Goal: Check status: Check status

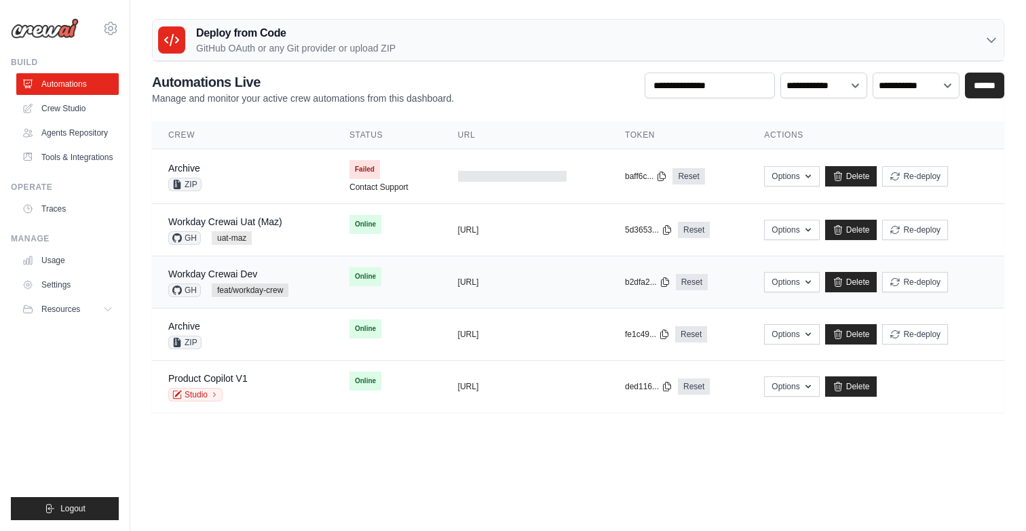
click at [288, 275] on div "Workday Crewai Dev" at bounding box center [228, 274] width 120 height 14
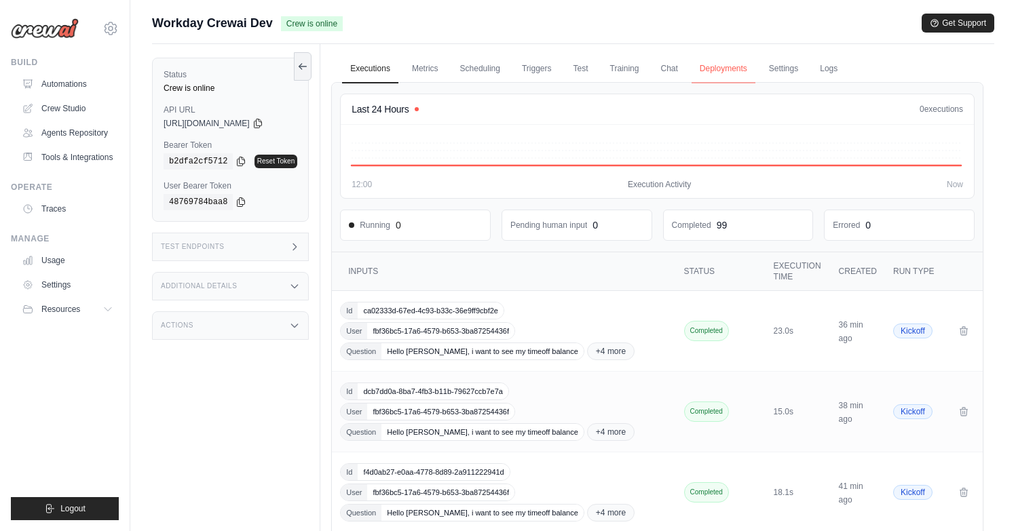
click at [739, 65] on link "Deployments" at bounding box center [723, 69] width 64 height 28
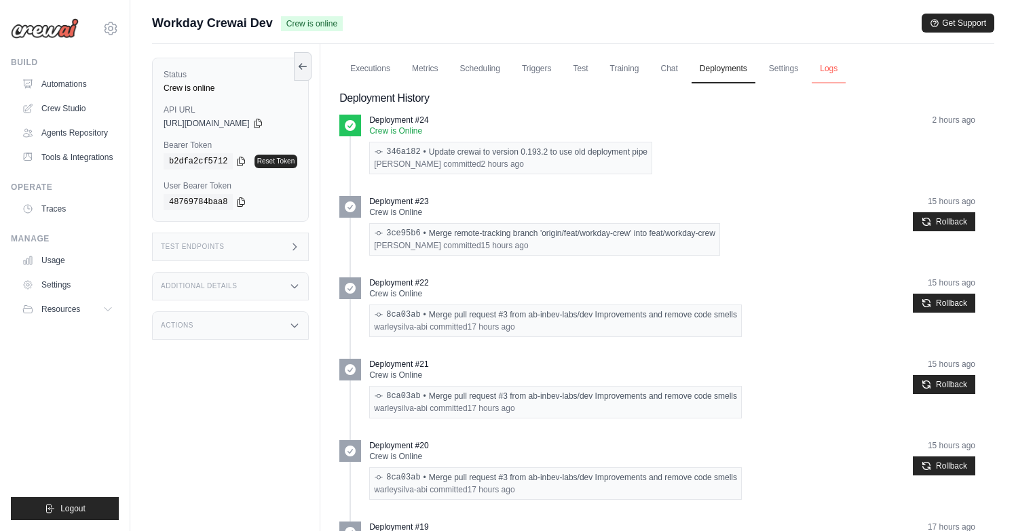
click at [845, 66] on link "Logs" at bounding box center [828, 69] width 34 height 28
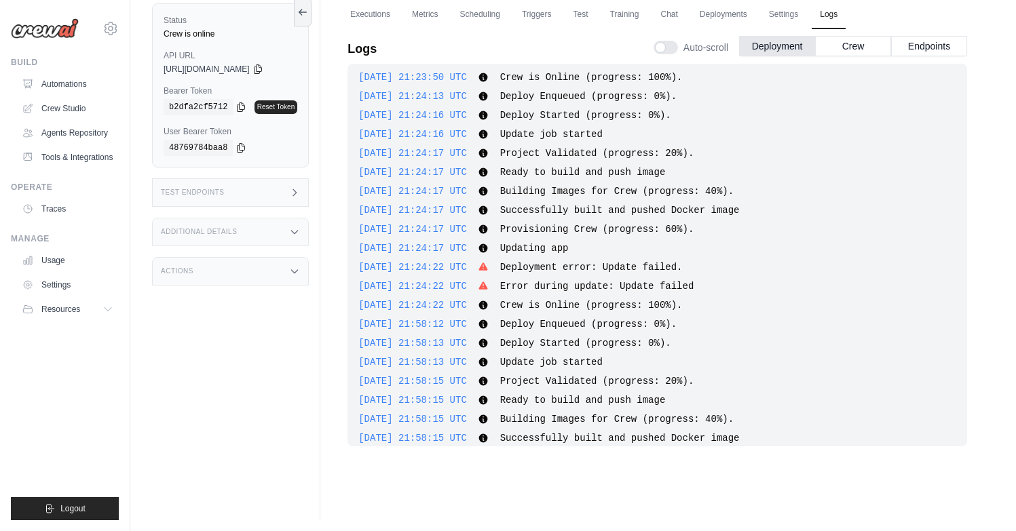
scroll to position [52, 0]
